Goal: Book appointment/travel/reservation

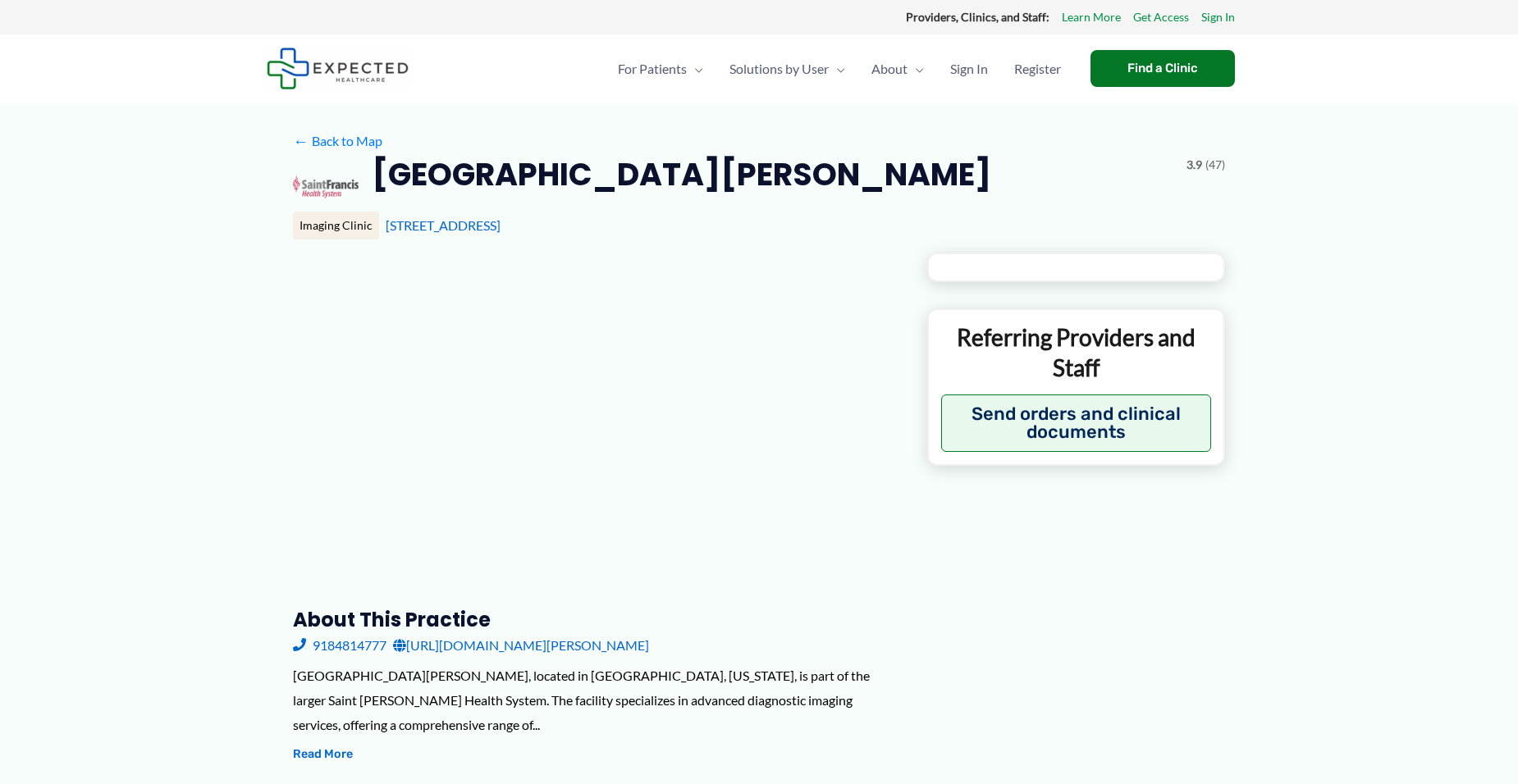
type input "**********"
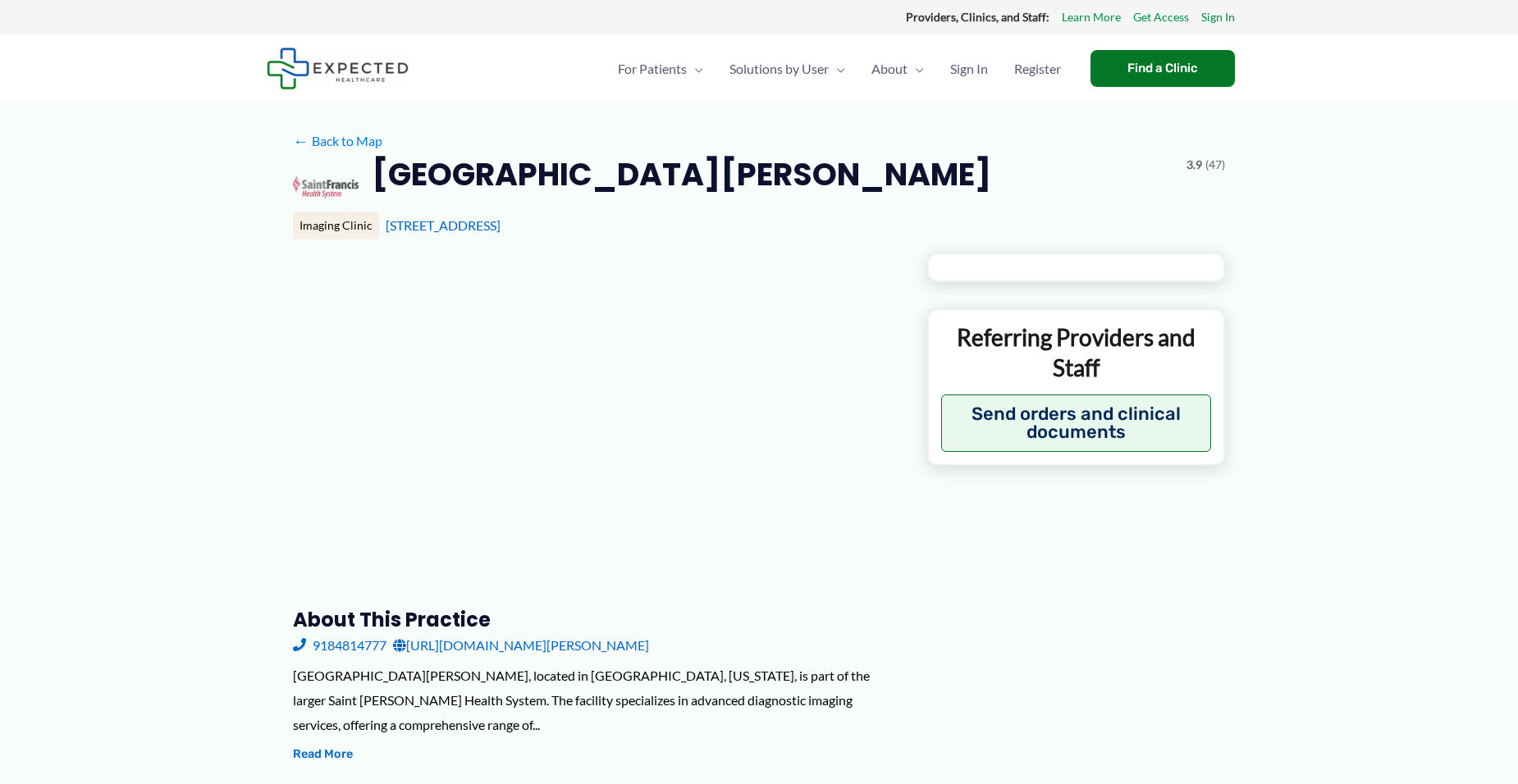
type input "**********"
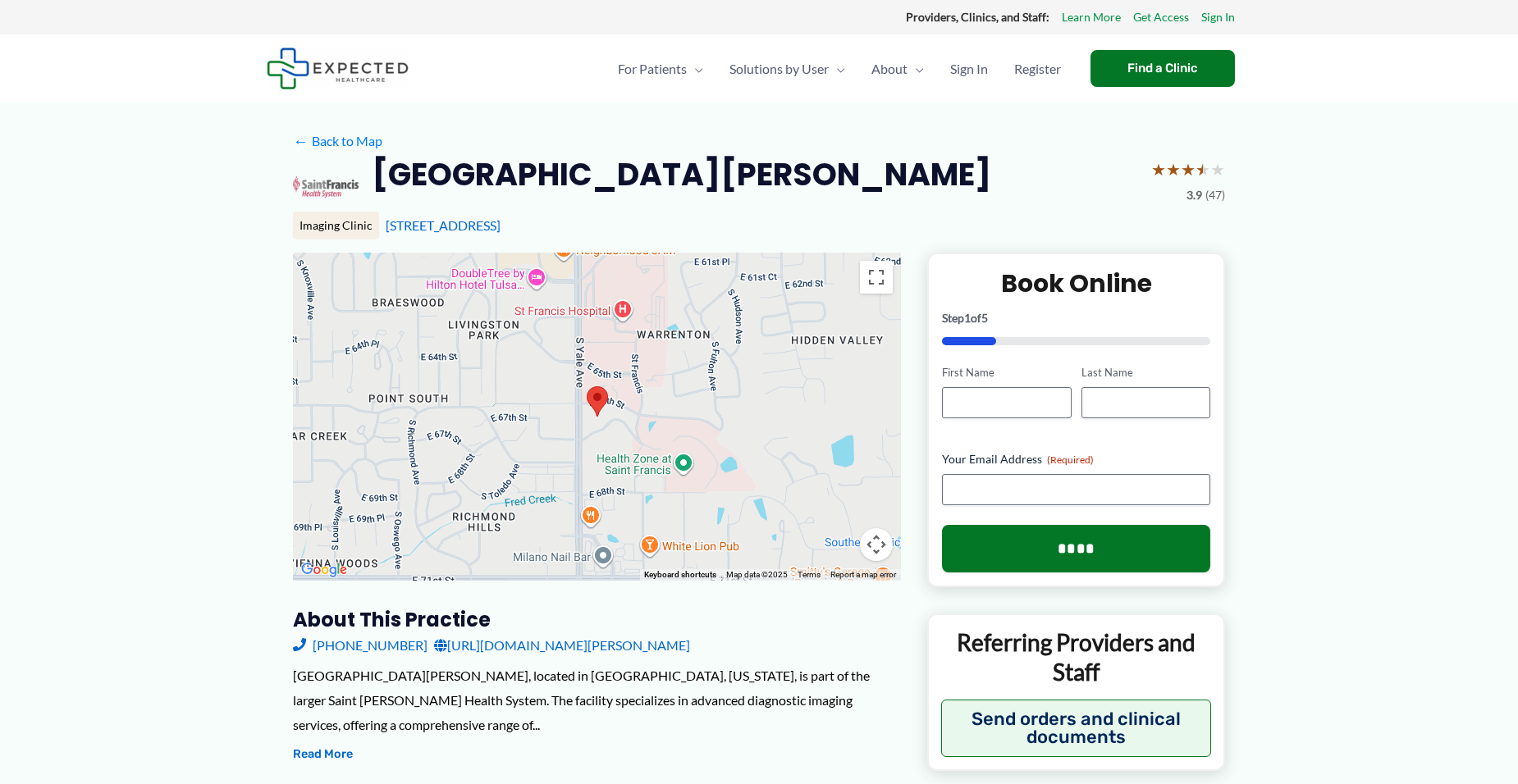
scroll to position [82, 0]
